Goal: Task Accomplishment & Management: Complete application form

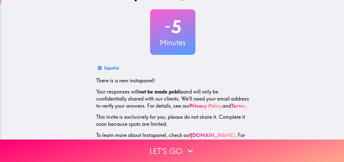
scroll to position [48, 0]
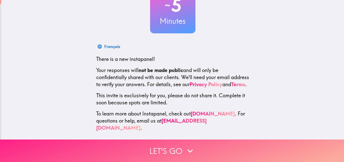
click at [189, 149] on icon "button" at bounding box center [191, 151] width 6 height 4
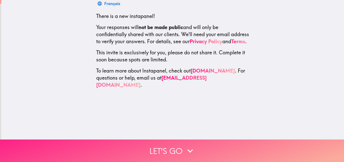
scroll to position [0, 0]
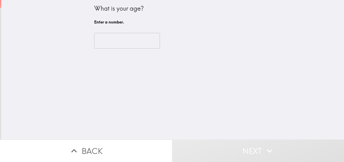
click at [123, 43] on input "number" at bounding box center [127, 41] width 66 height 16
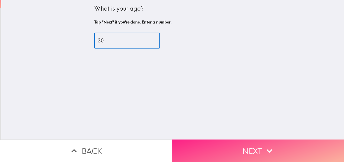
type input "30"
click at [208, 144] on button "Next" at bounding box center [258, 150] width 172 height 22
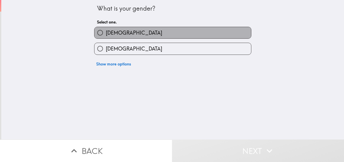
click at [127, 33] on label "[DEMOGRAPHIC_DATA]" at bounding box center [173, 32] width 157 height 11
click at [106, 33] on input "[DEMOGRAPHIC_DATA]" at bounding box center [100, 32] width 11 height 11
radio input "true"
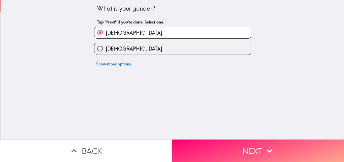
click at [98, 142] on button "Back" at bounding box center [86, 150] width 172 height 22
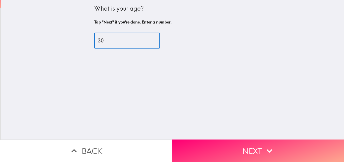
click at [117, 41] on input "30" at bounding box center [127, 41] width 66 height 16
type input "3"
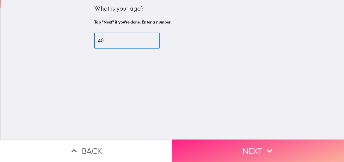
type input "40"
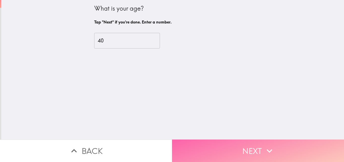
click at [229, 148] on button "Next" at bounding box center [258, 150] width 172 height 22
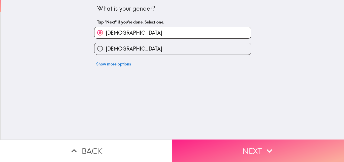
click at [230, 146] on button "Next" at bounding box center [258, 150] width 172 height 22
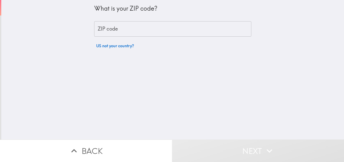
click at [126, 25] on input "ZIP code" at bounding box center [172, 29] width 157 height 16
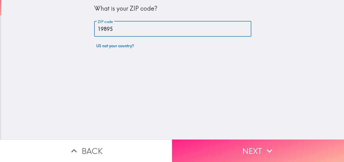
type input "19895"
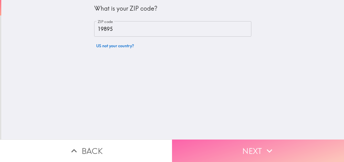
click at [241, 144] on button "Next" at bounding box center [258, 150] width 172 height 22
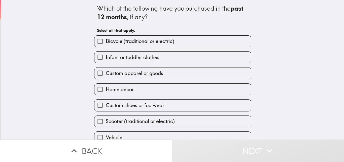
scroll to position [24, 0]
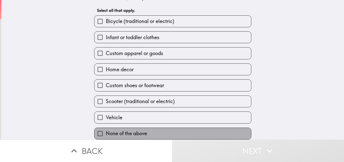
click at [142, 130] on span "None of the above" at bounding box center [126, 133] width 41 height 7
click at [106, 128] on input "None of the above" at bounding box center [100, 133] width 11 height 11
checkbox input "true"
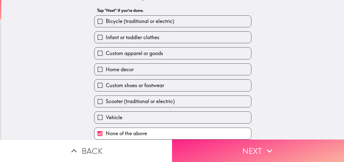
click at [209, 142] on button "Next" at bounding box center [258, 150] width 172 height 22
